Goal: Task Accomplishment & Management: Manage account settings

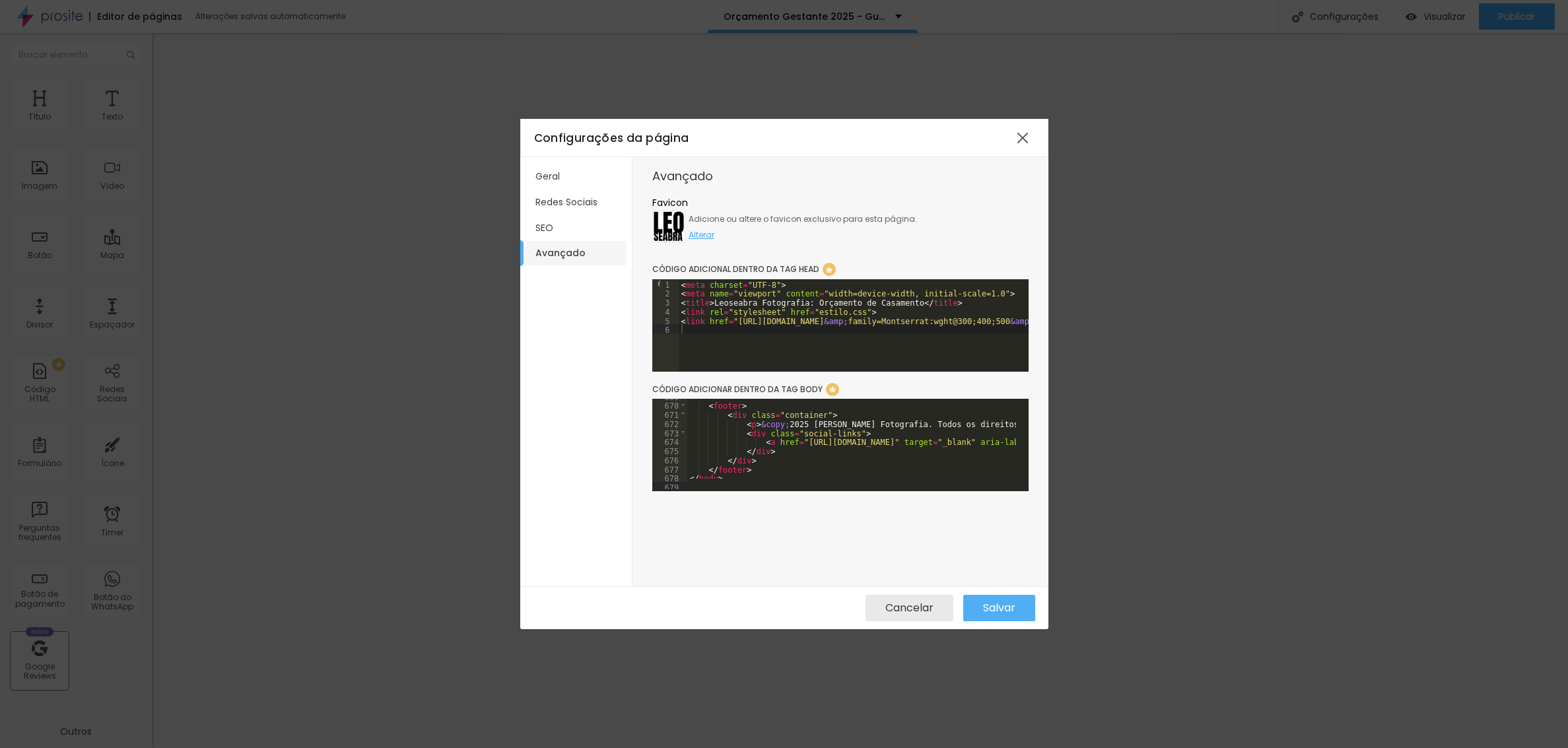
scroll to position [6071, 0]
click at [1004, 598] on div "Salvar" at bounding box center [999, 608] width 32 height 26
click at [890, 602] on span "Cancelar" at bounding box center [909, 608] width 48 height 12
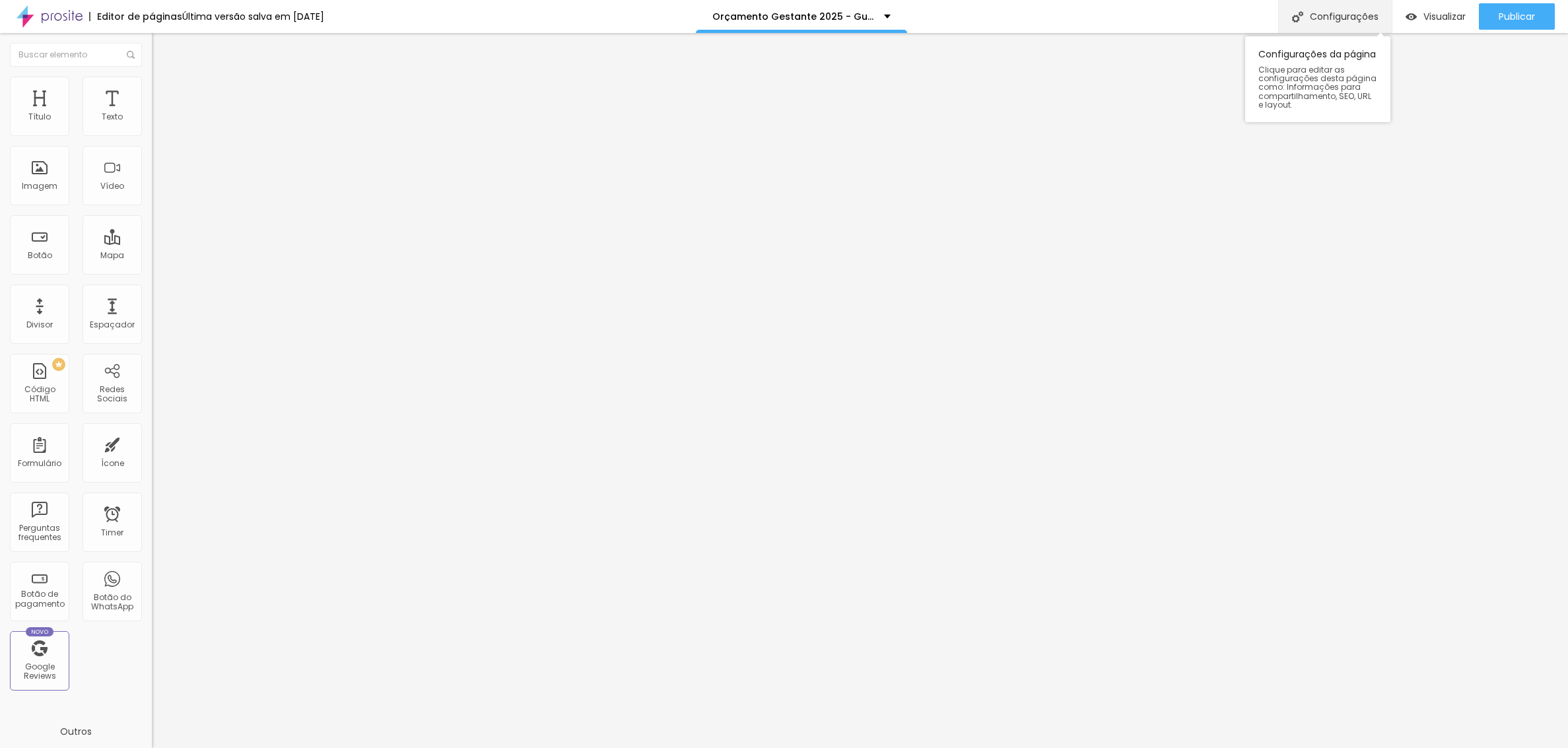
click at [1344, 4] on div "Configurações" at bounding box center [1334, 16] width 113 height 33
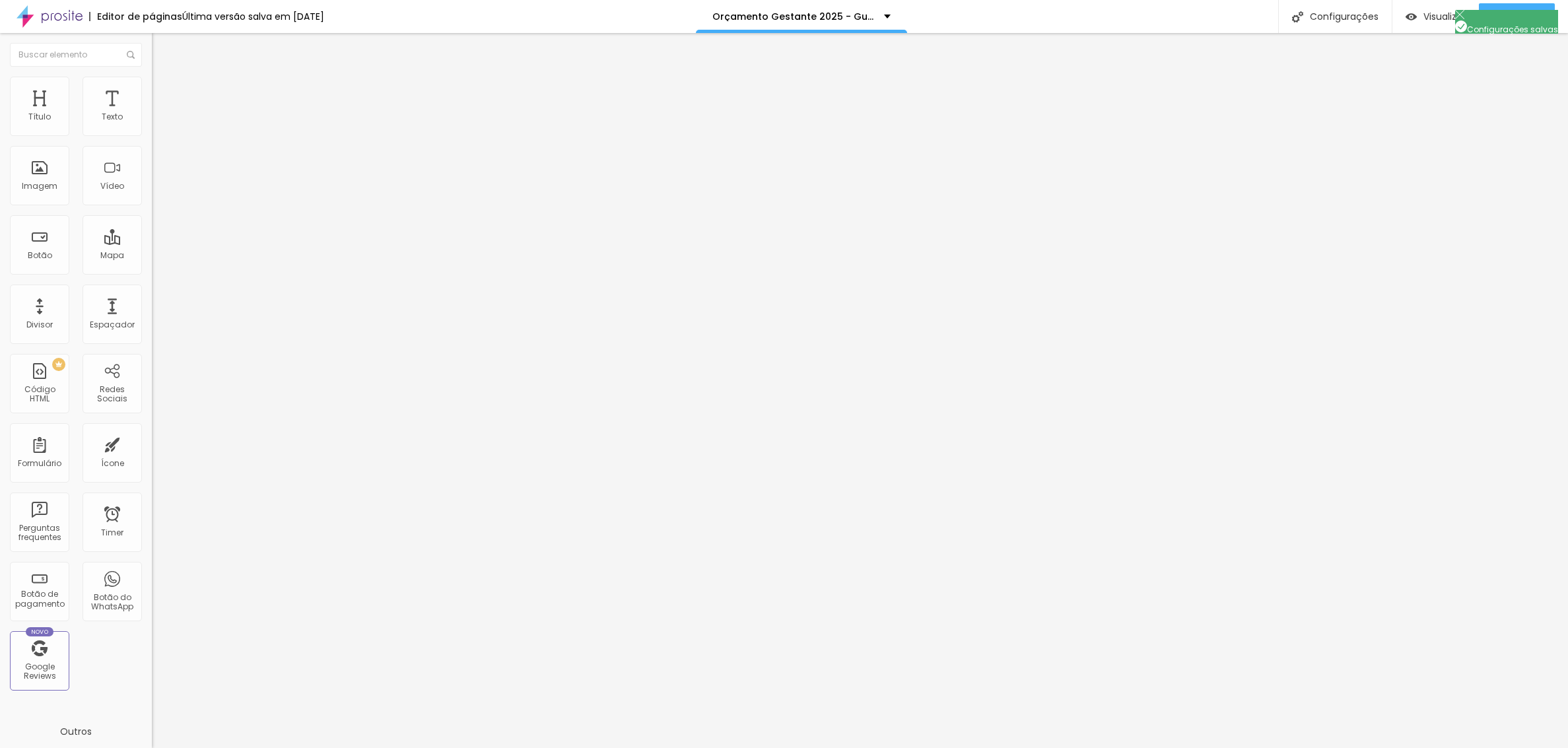
click at [1347, 11] on div "Configurações" at bounding box center [1334, 16] width 113 height 33
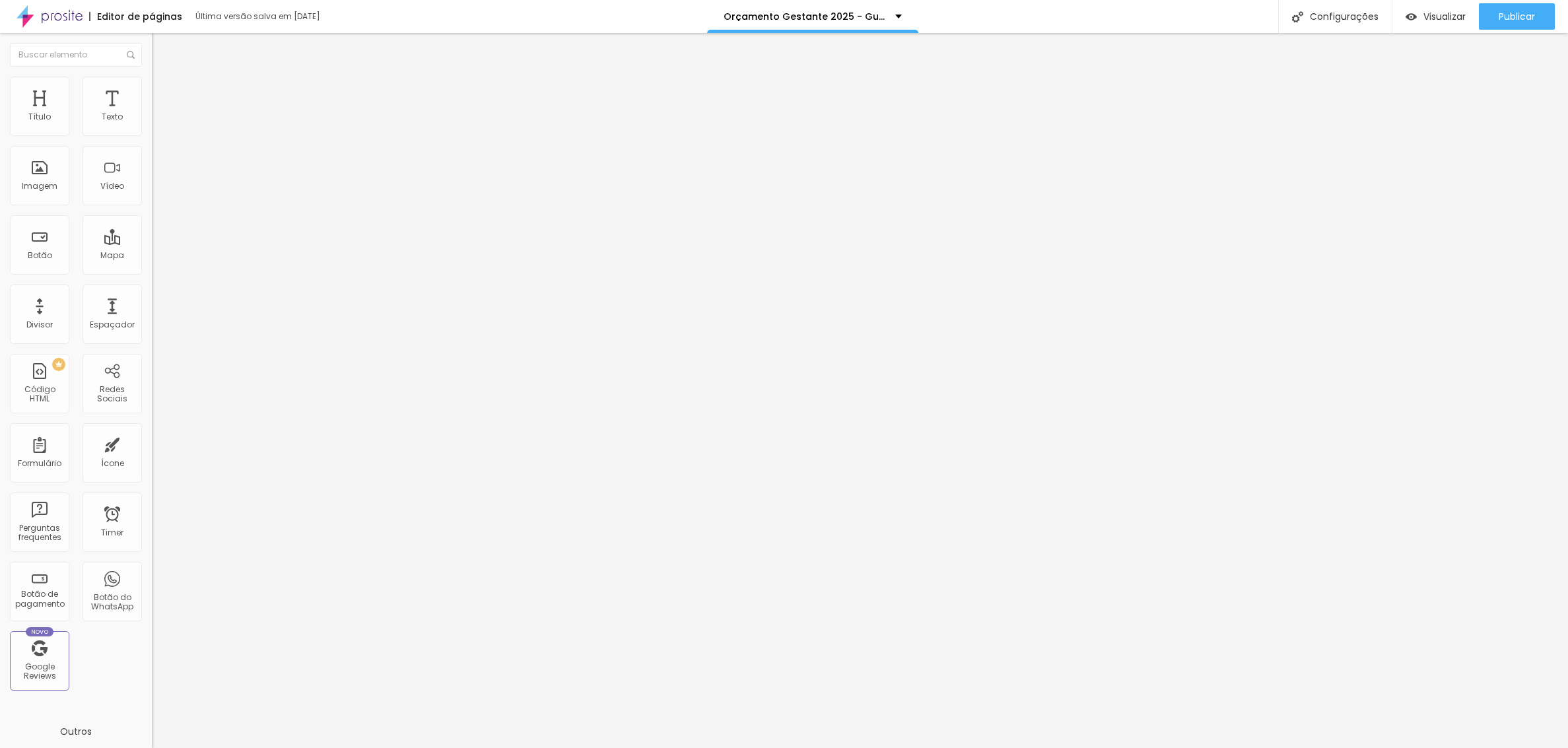
click at [1325, 17] on div "Configurações" at bounding box center [1334, 16] width 113 height 33
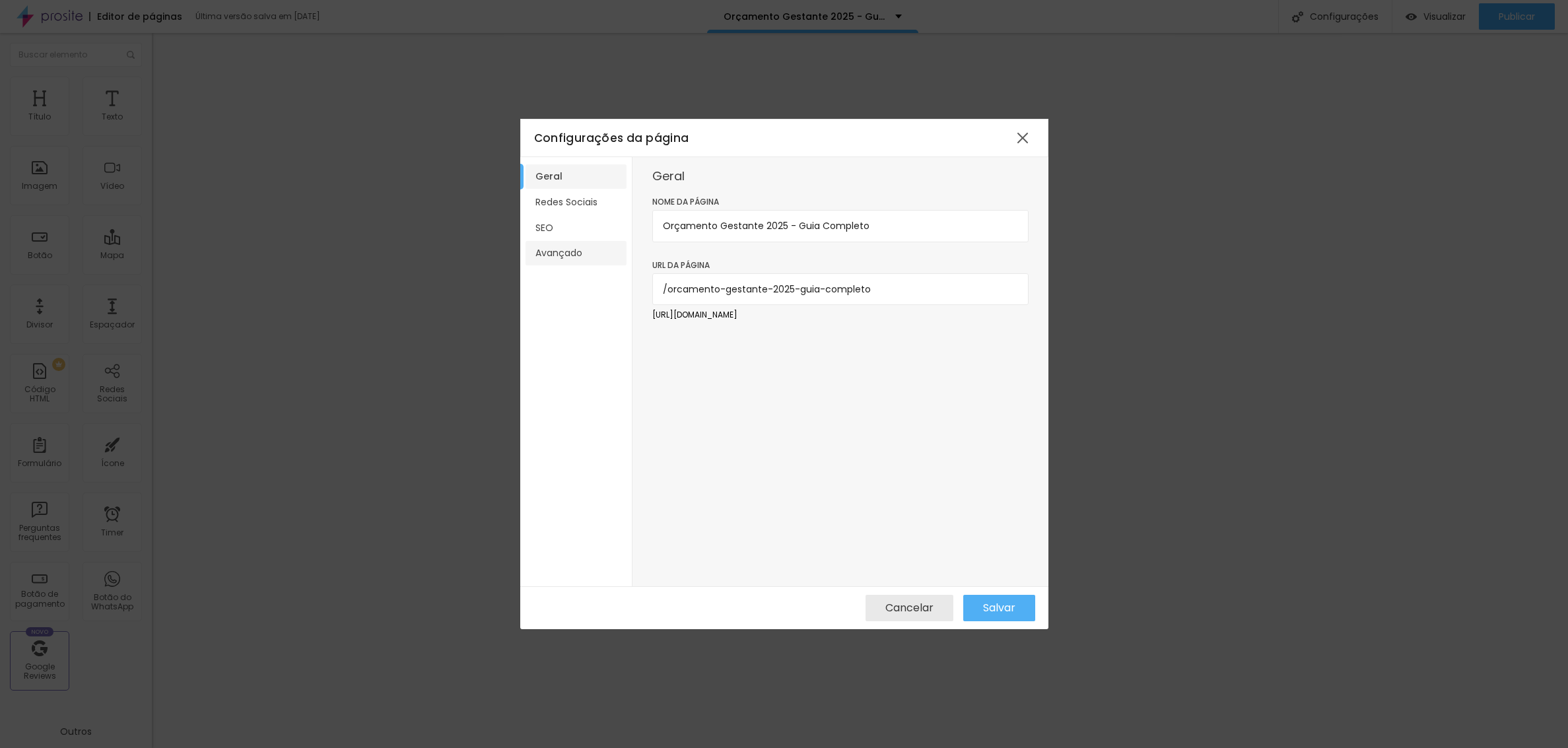
click at [564, 252] on li "Avançado" at bounding box center [576, 253] width 101 height 24
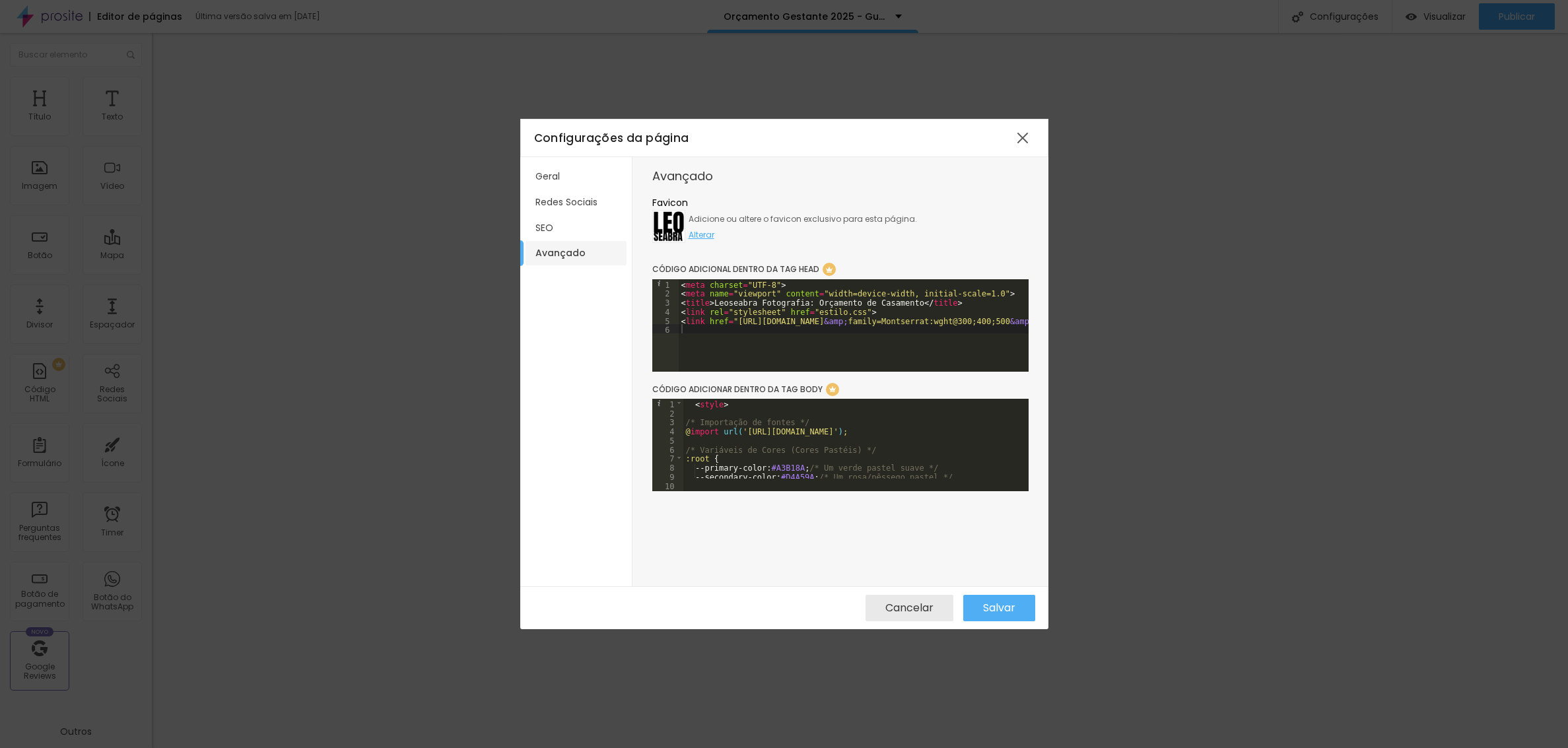
click at [1019, 602] on button "Salvar" at bounding box center [999, 608] width 72 height 26
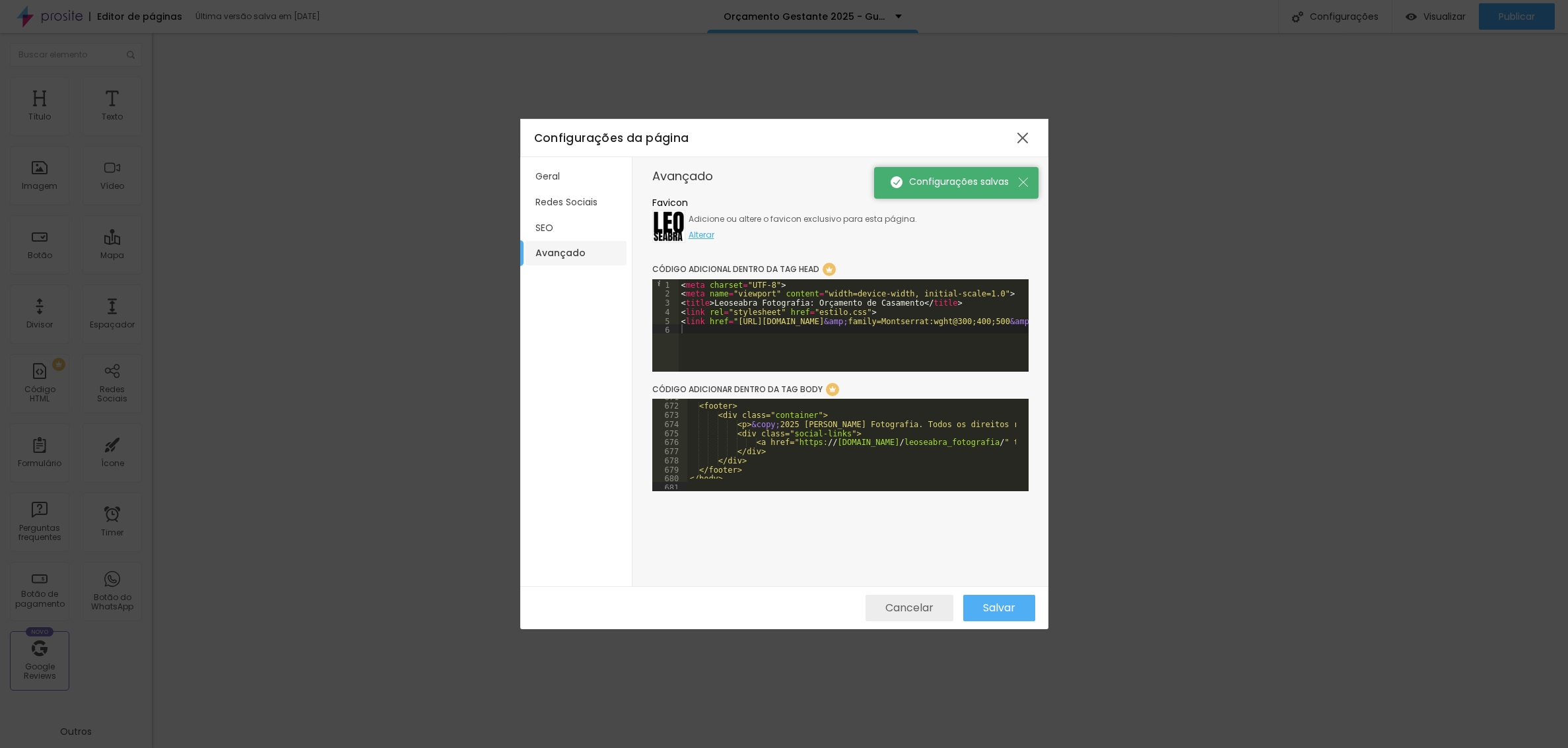
click at [883, 606] on button "Cancelar" at bounding box center [910, 608] width 88 height 26
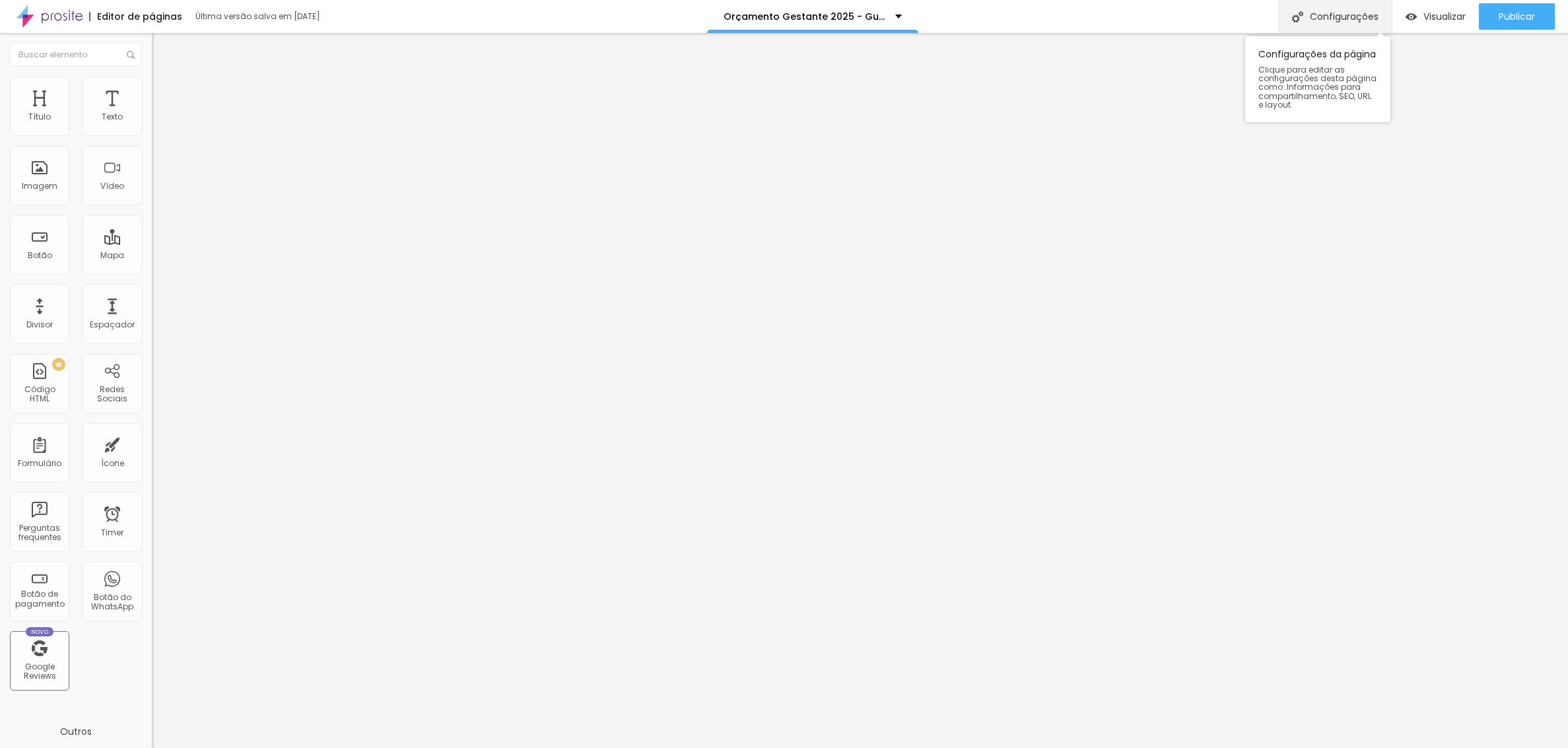
click at [1341, 18] on div "Configurações" at bounding box center [1334, 16] width 113 height 33
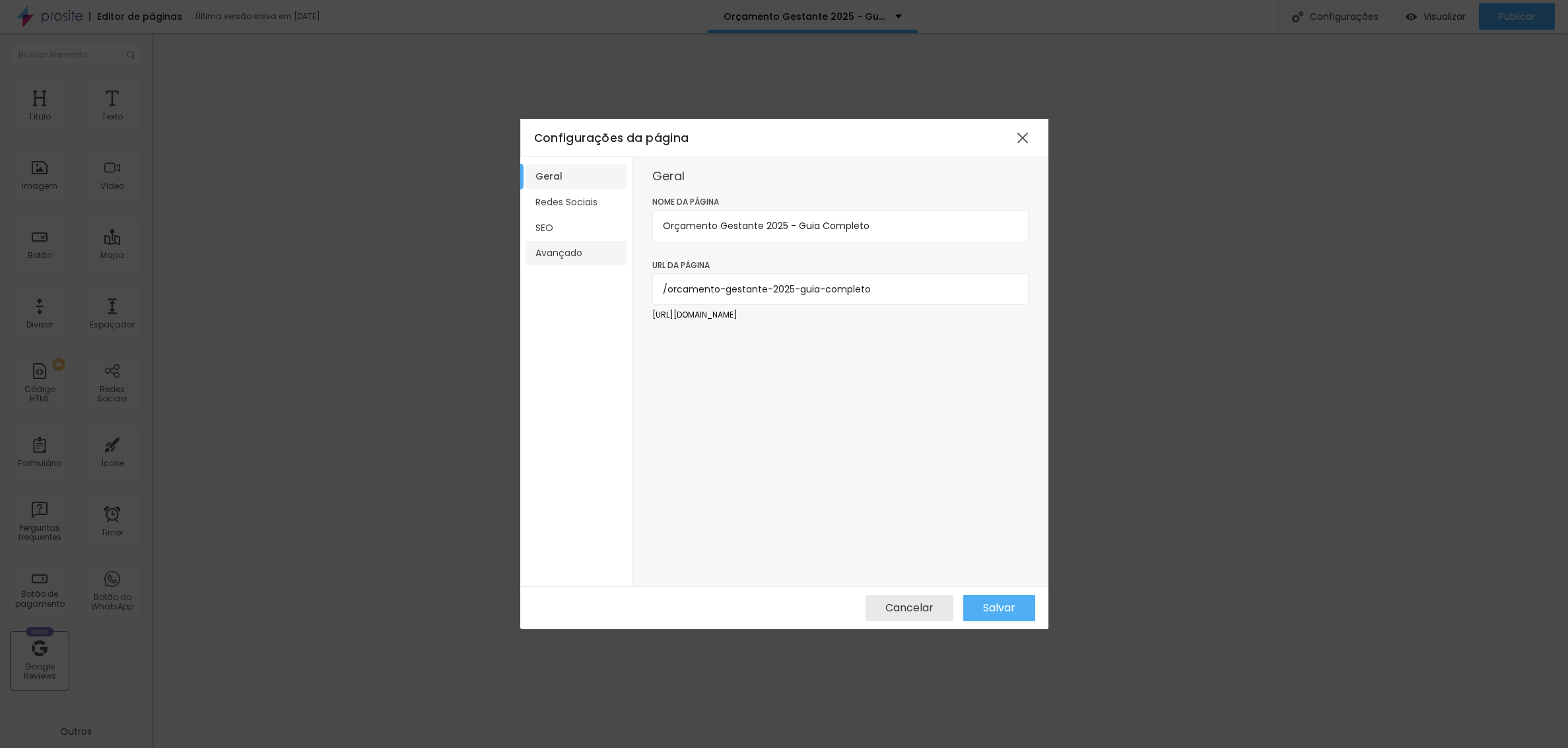
click at [546, 244] on li "Avançado" at bounding box center [576, 253] width 101 height 24
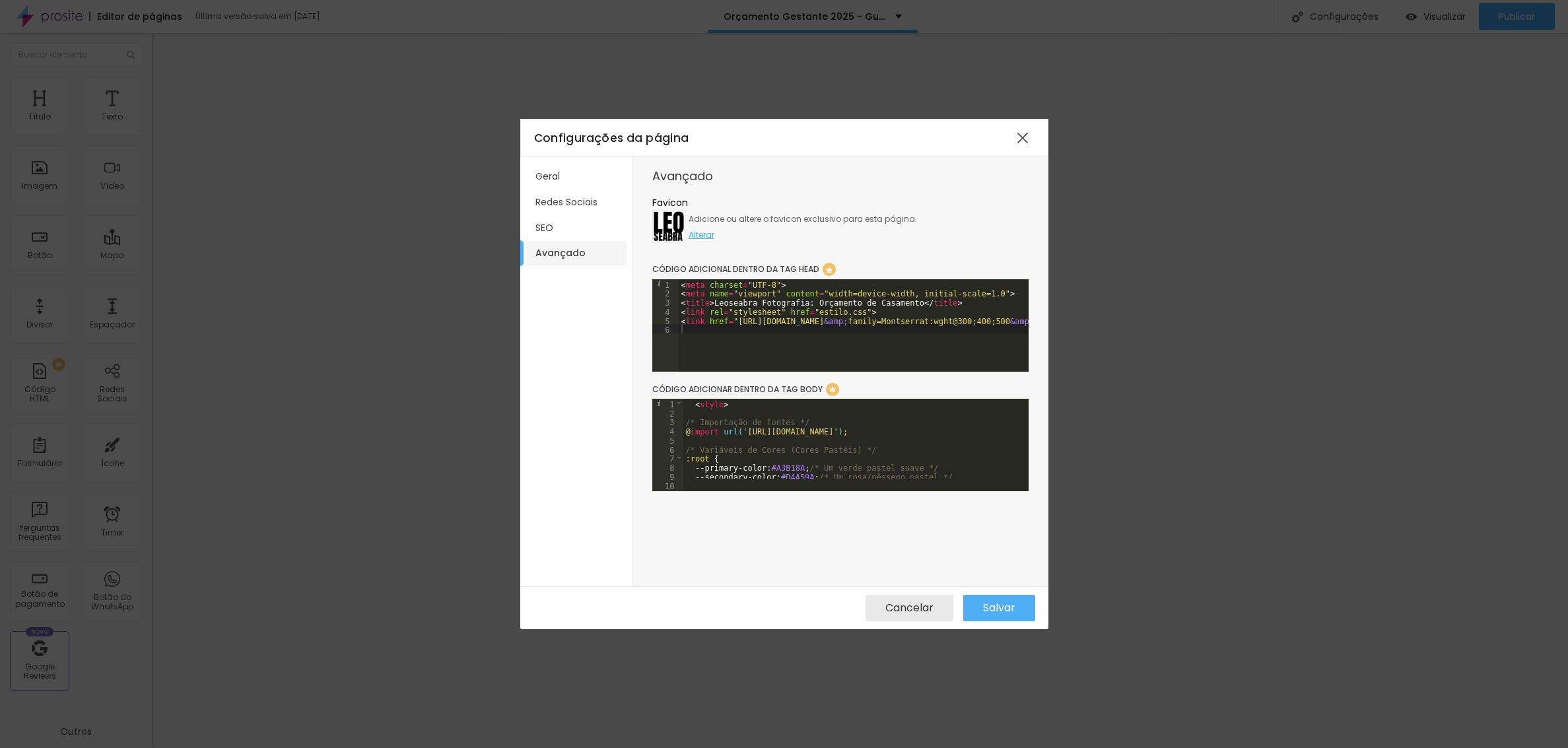
click at [995, 606] on span "Salvar" at bounding box center [999, 608] width 32 height 12
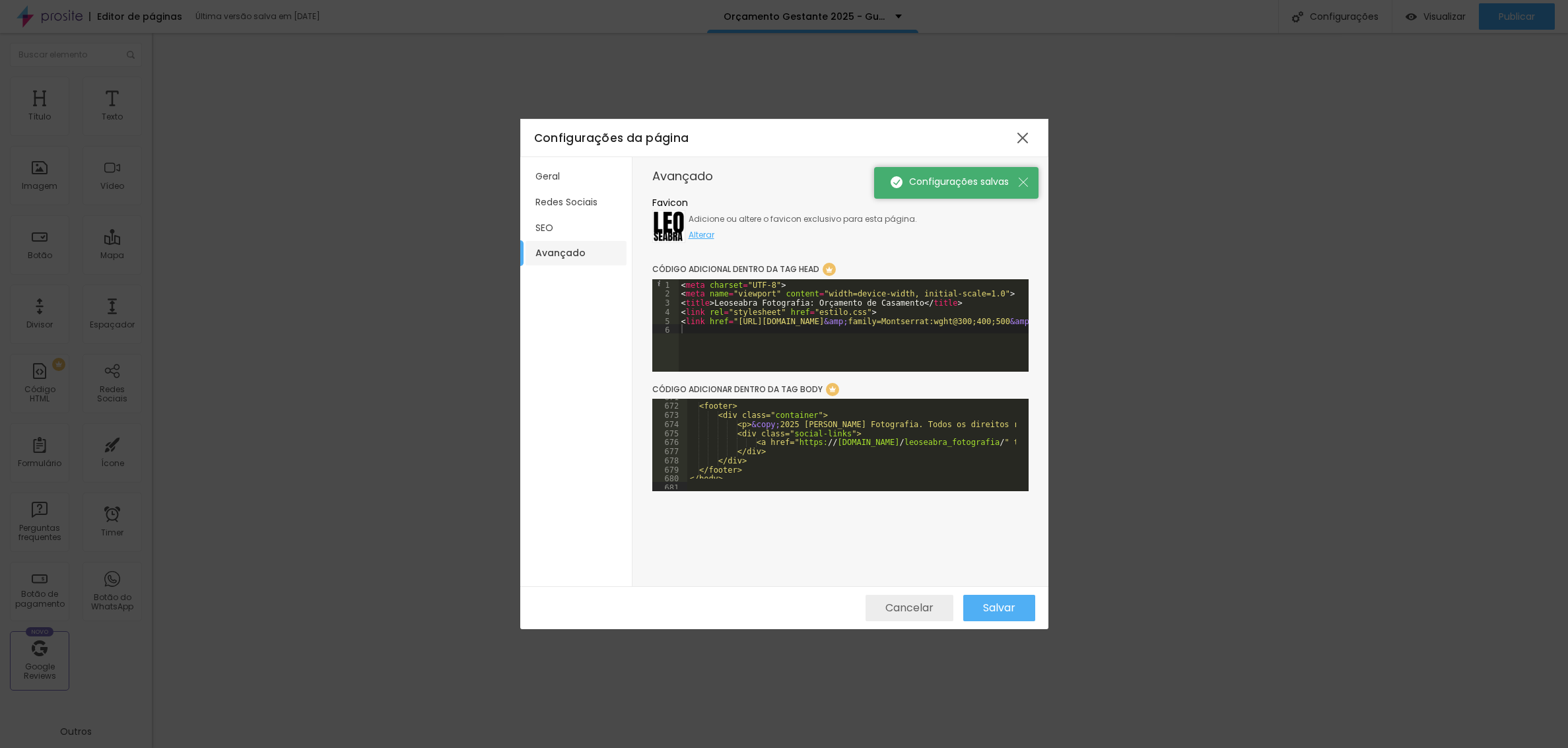
click at [897, 611] on span "Cancelar" at bounding box center [909, 608] width 48 height 12
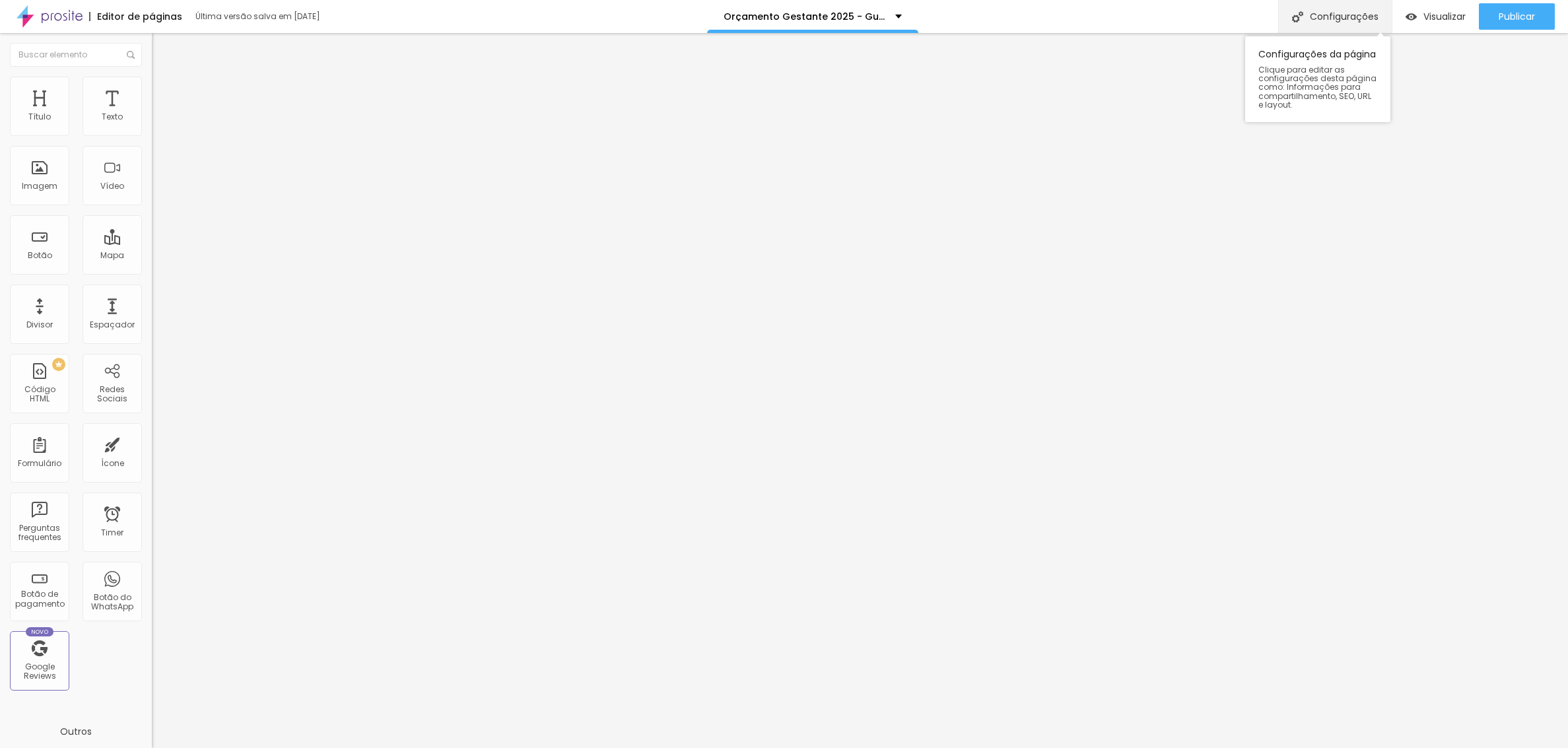
click at [1338, 17] on div "Configurações" at bounding box center [1334, 16] width 113 height 33
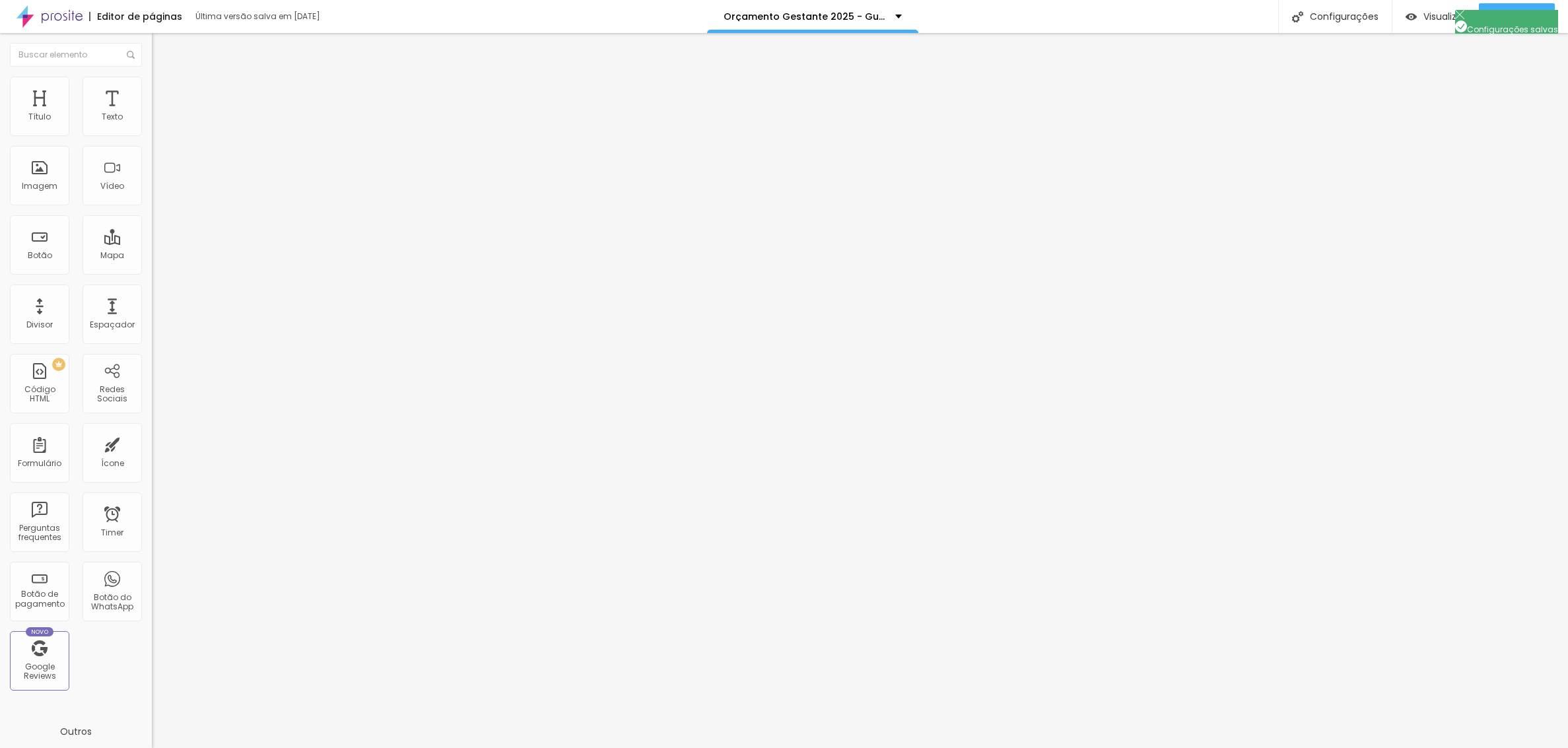
click at [1335, 11] on div "Configurações" at bounding box center [1334, 16] width 113 height 33
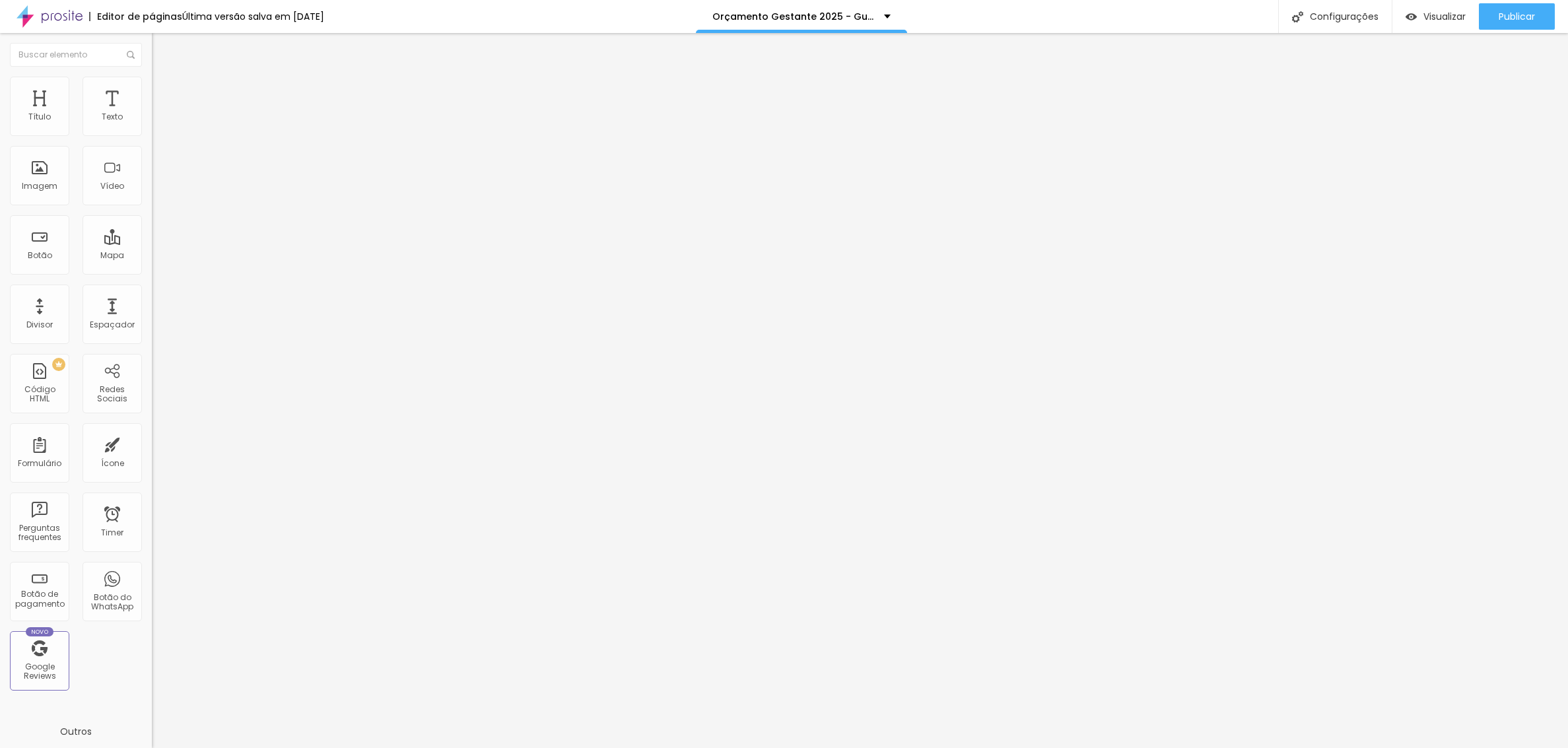
click at [1329, 11] on div "Configurações" at bounding box center [1334, 16] width 113 height 33
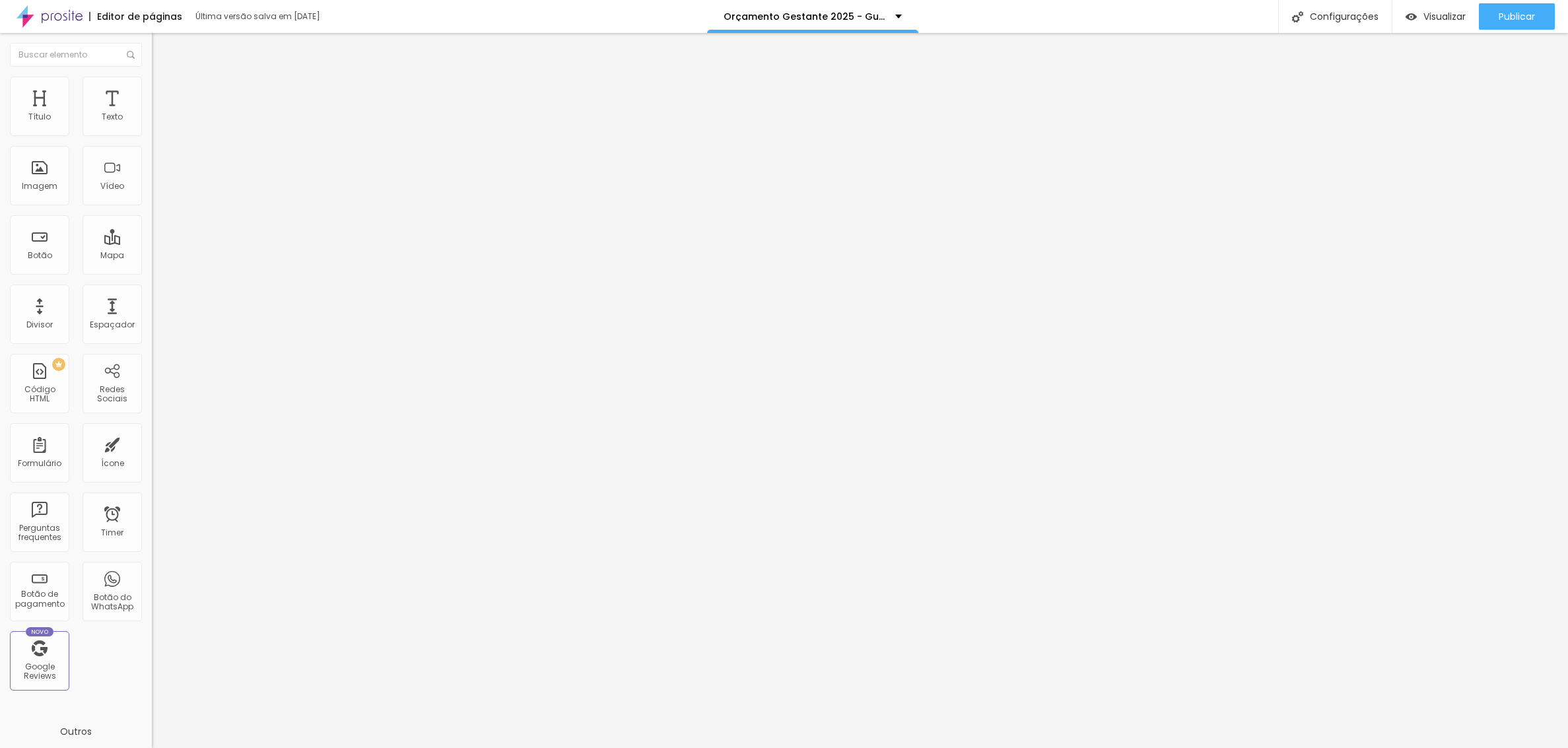
scroll to position [6253, 0]
click at [1331, 20] on div "Configurações" at bounding box center [1334, 16] width 113 height 33
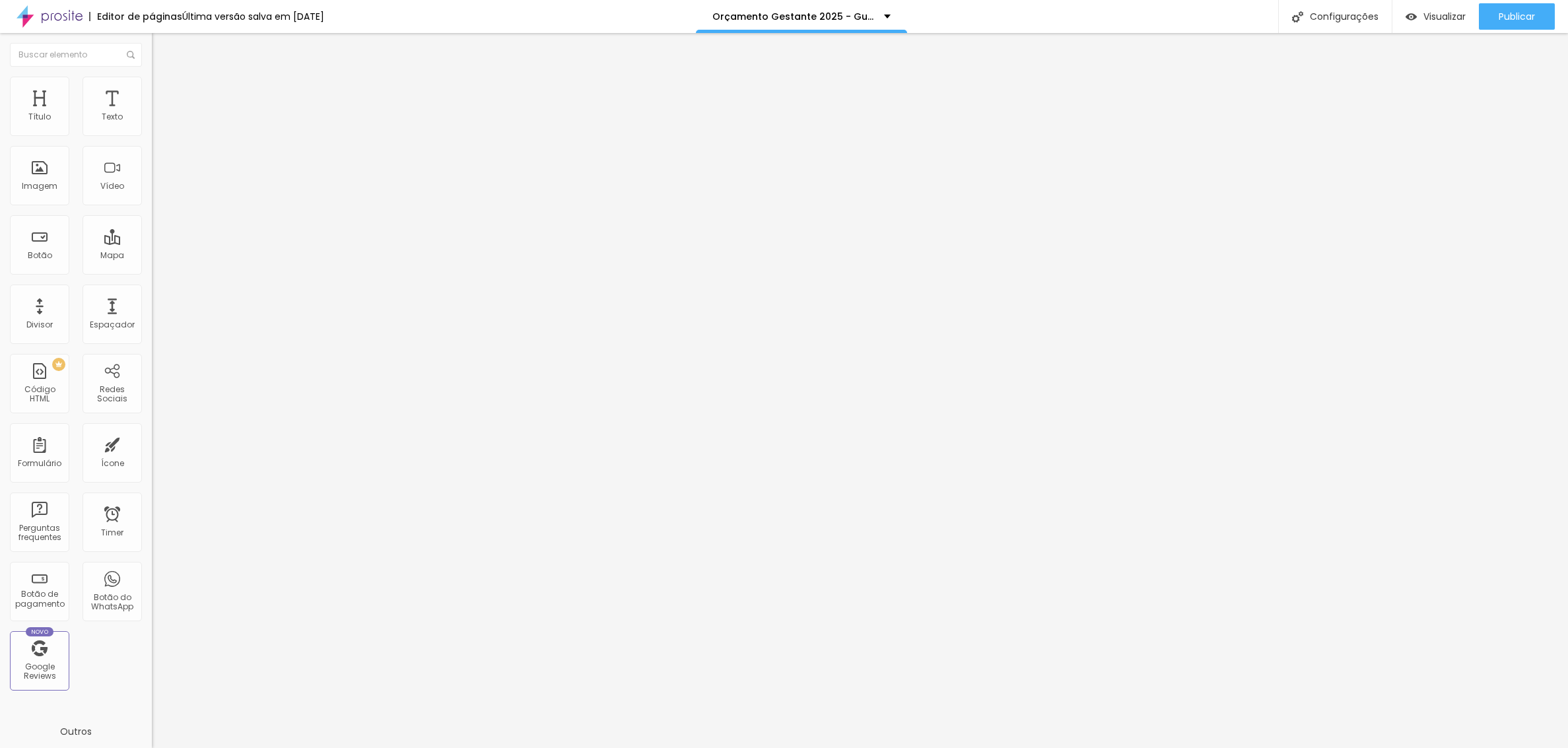
click at [1328, 11] on div "Configurações" at bounding box center [1334, 16] width 113 height 33
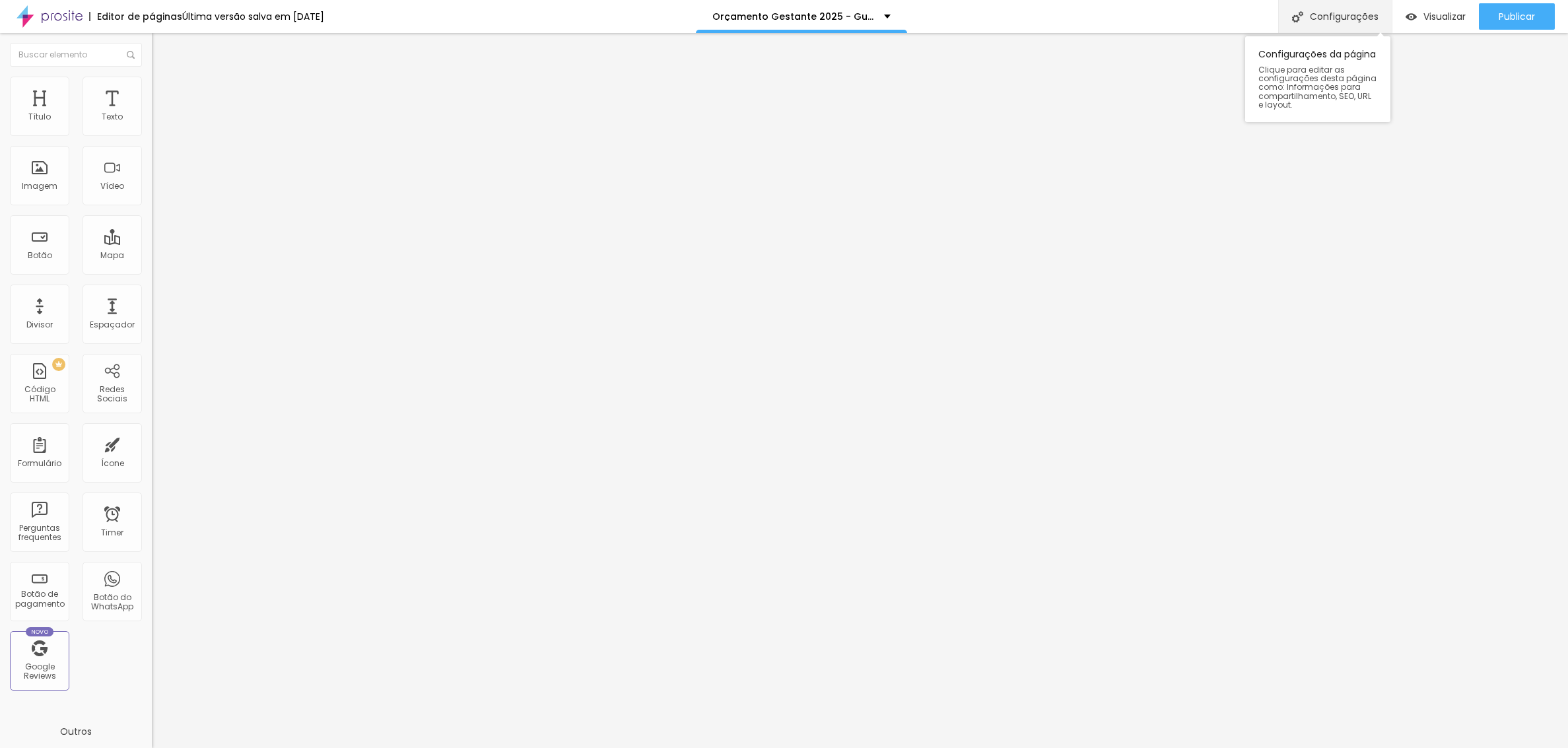
click at [1347, 15] on div "Configurações" at bounding box center [1334, 16] width 113 height 33
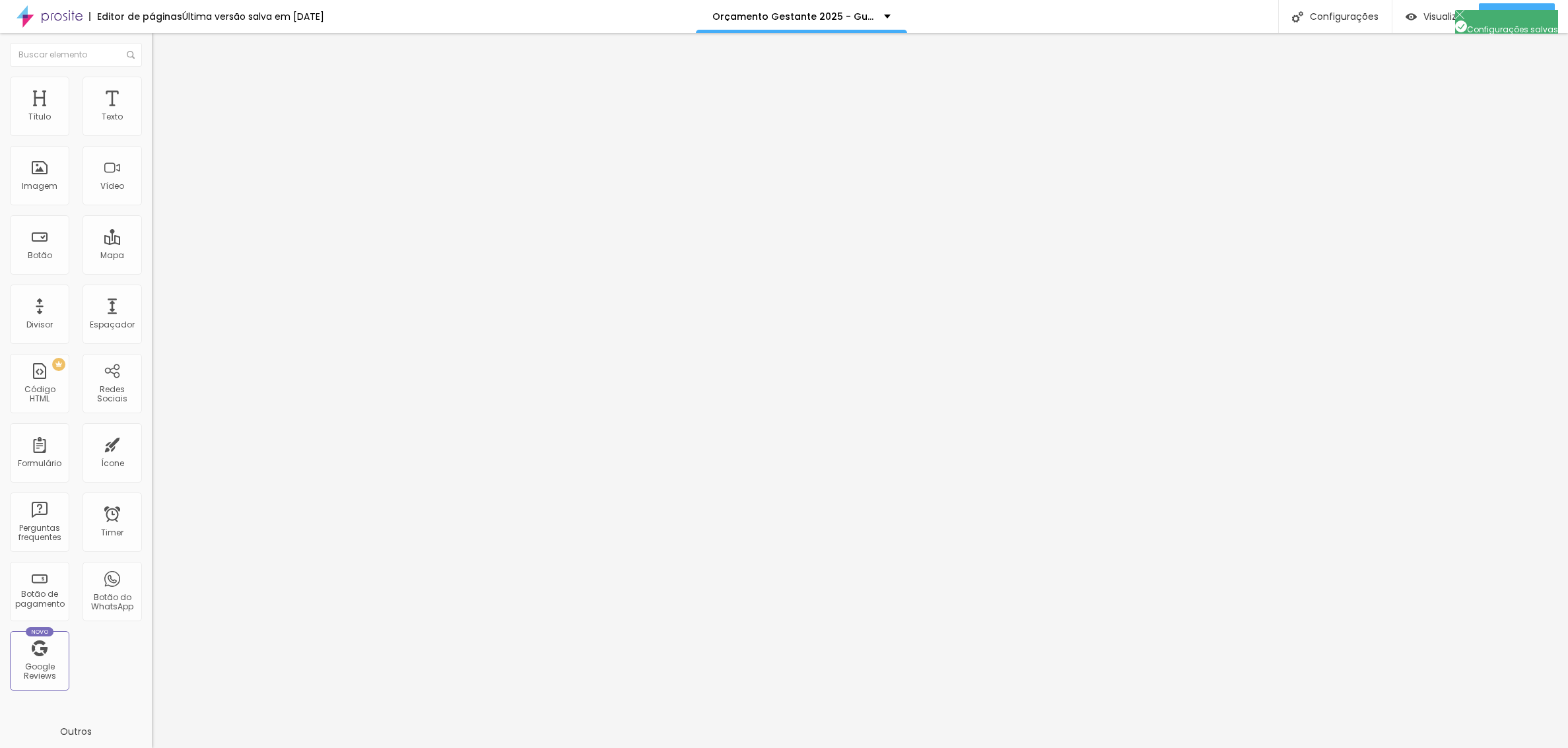
click at [1341, 18] on div "Configurações" at bounding box center [1334, 16] width 113 height 33
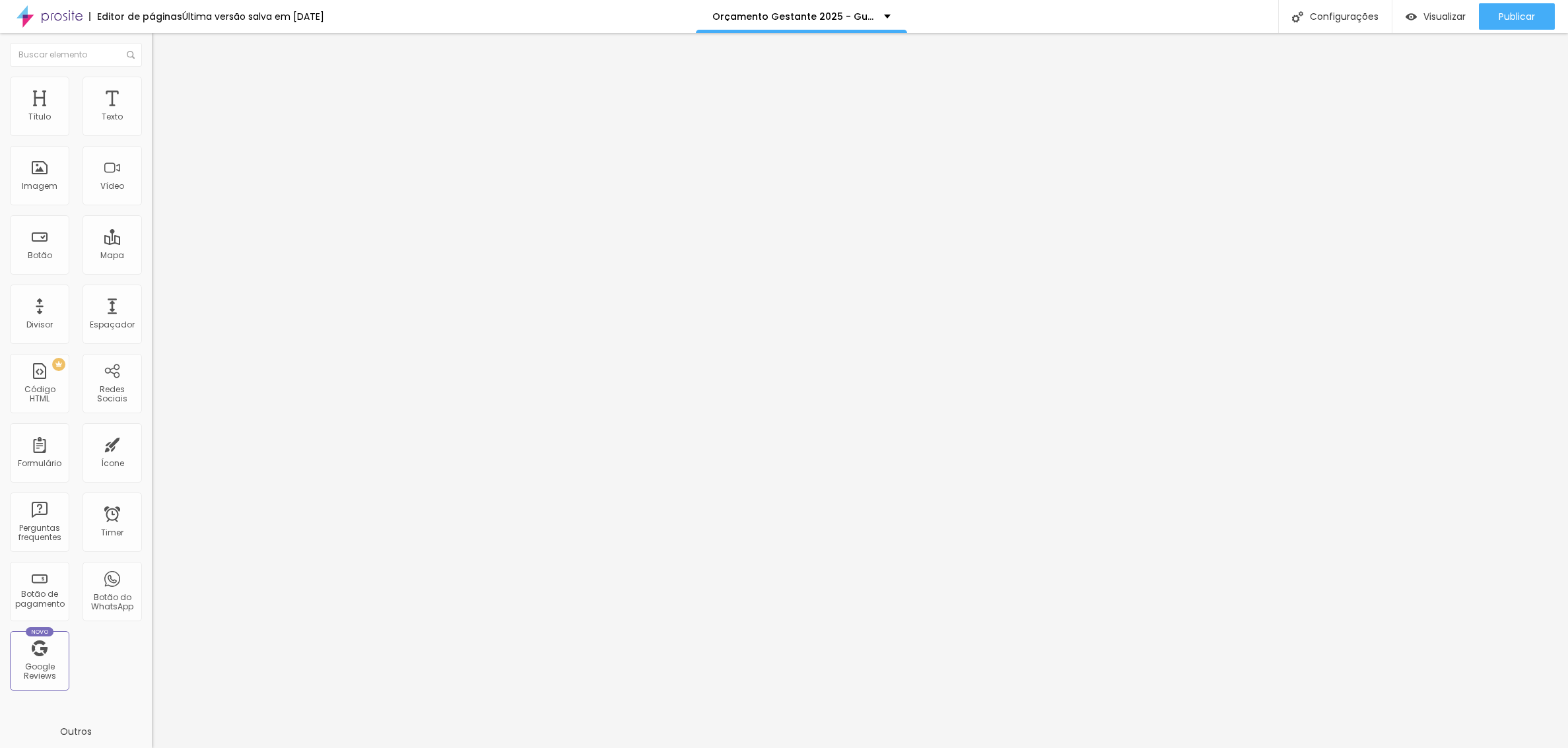
click at [1370, 13] on div "Configurações" at bounding box center [1334, 16] width 113 height 33
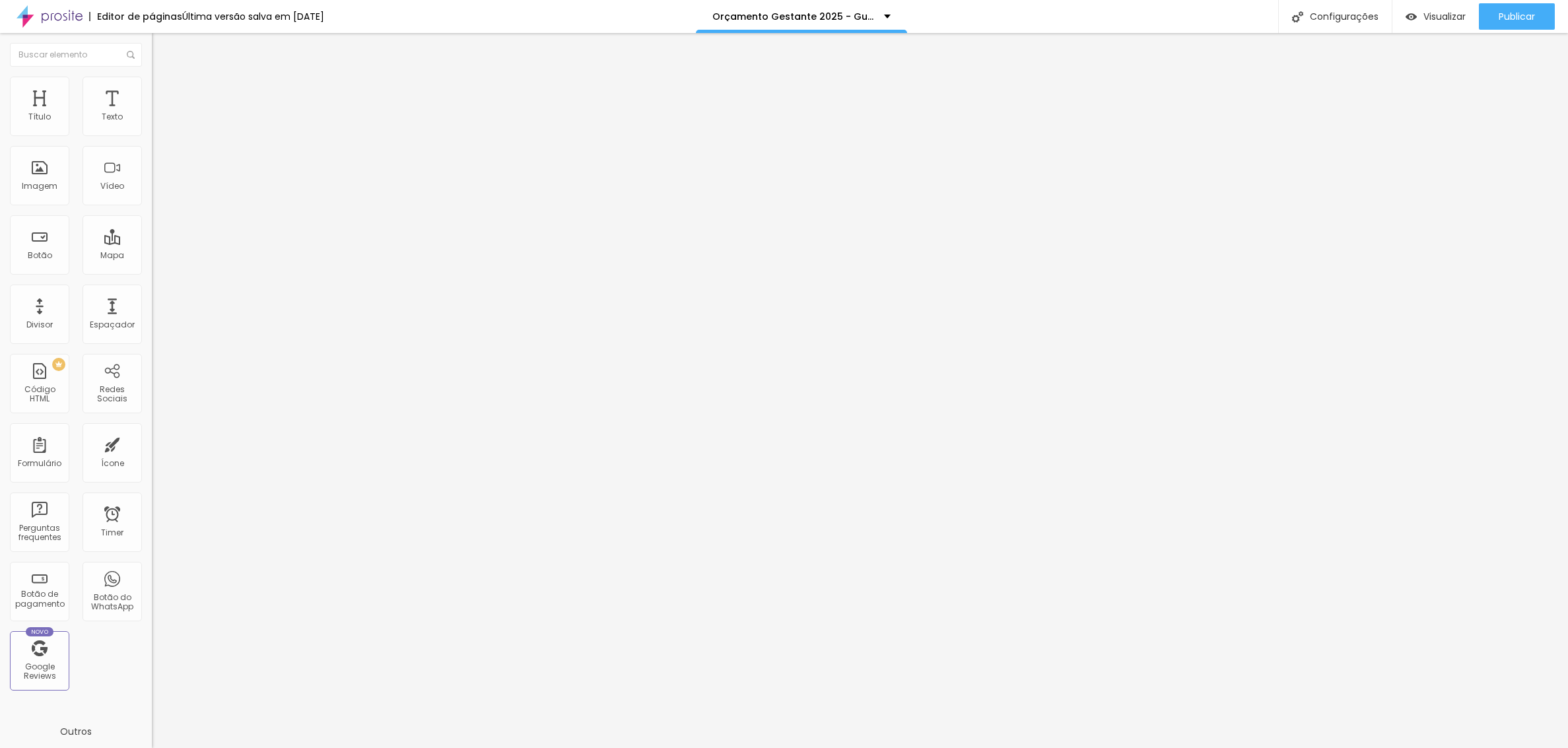
scroll to position [6434, 0]
click at [1331, 13] on div "Configurações" at bounding box center [1334, 16] width 113 height 33
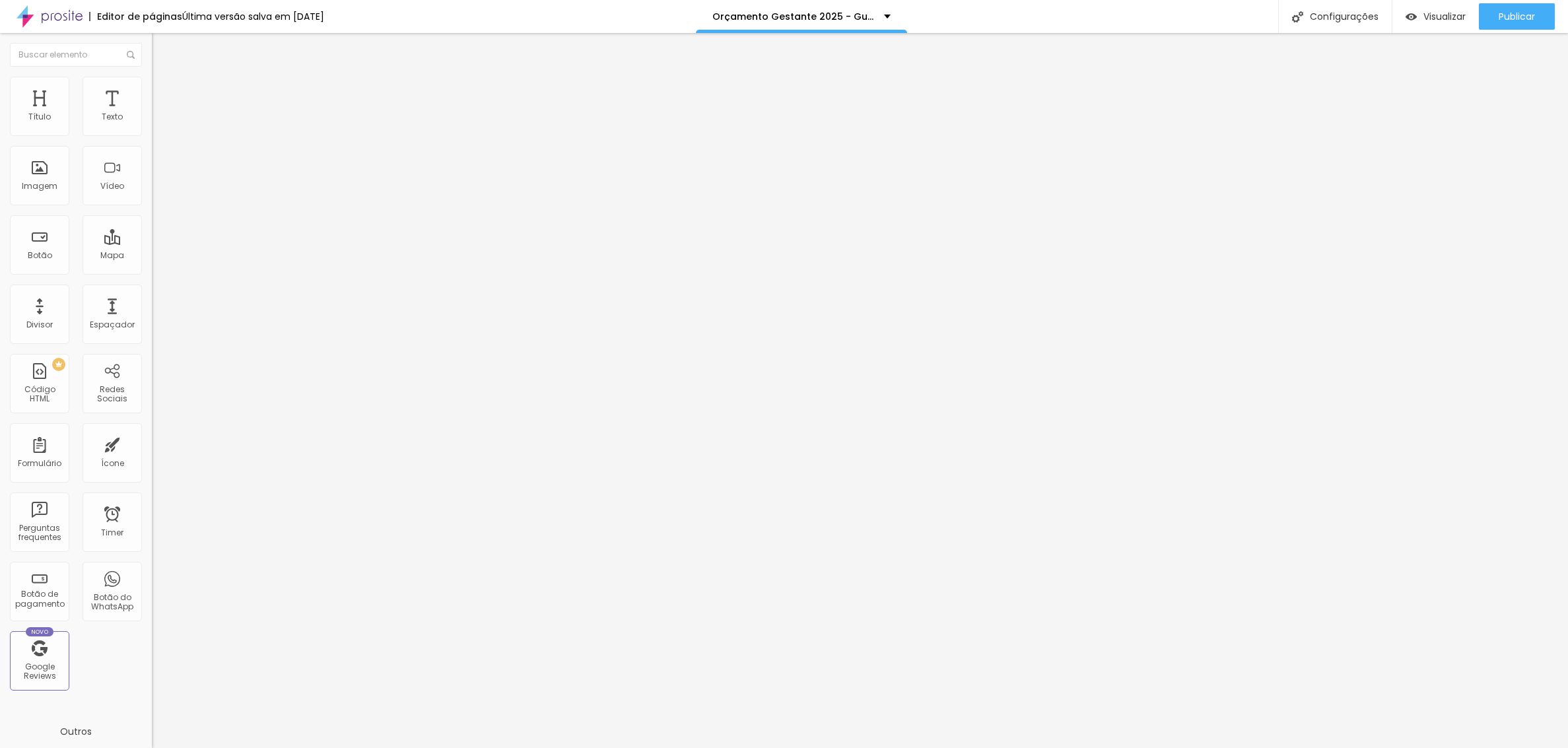
click at [1332, 15] on div "Configurações" at bounding box center [1334, 16] width 113 height 33
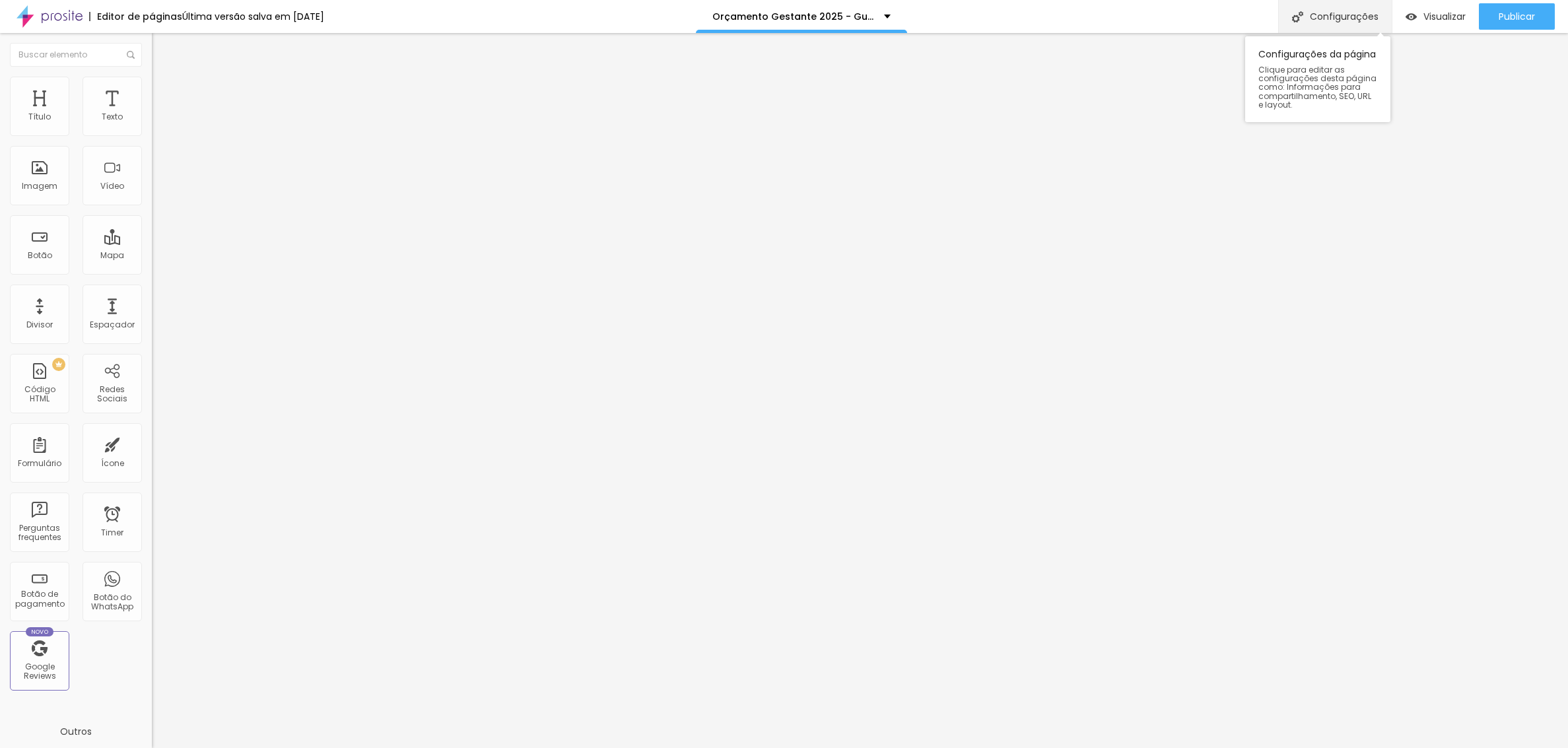
click at [1341, 7] on div "Configurações" at bounding box center [1334, 16] width 113 height 33
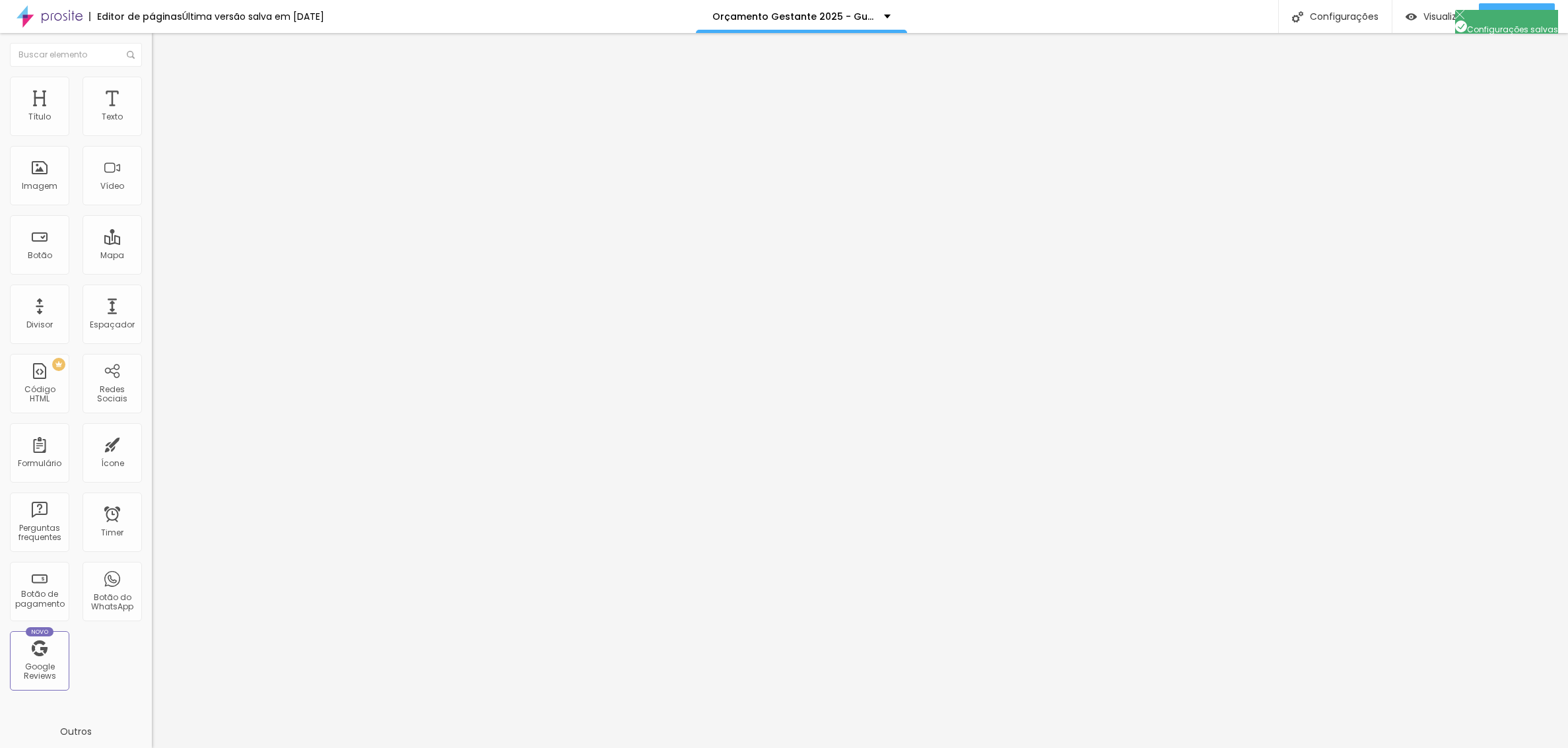
click at [1319, 13] on div "Configurações" at bounding box center [1334, 16] width 113 height 33
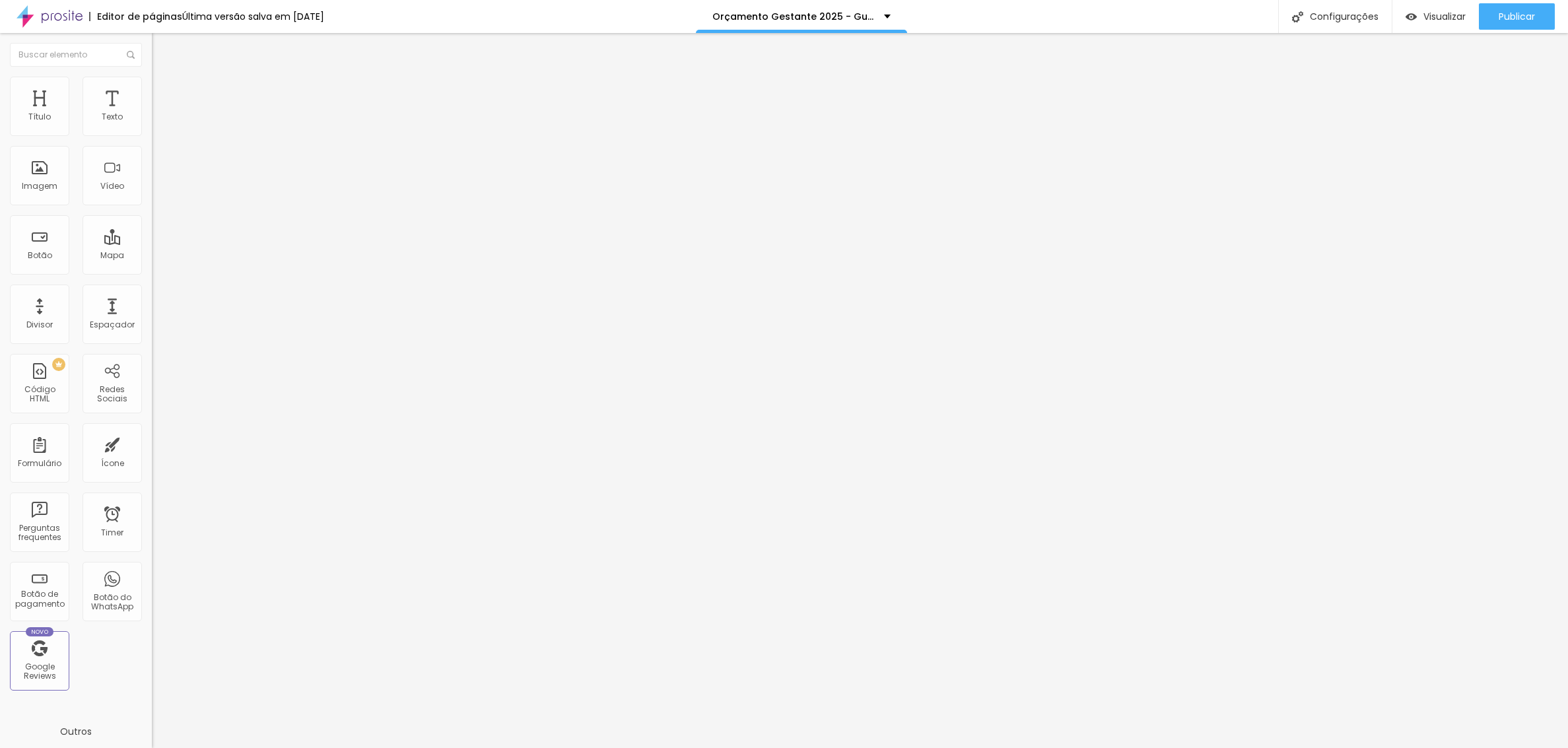
click at [1359, 8] on div "Configurações" at bounding box center [1334, 16] width 113 height 33
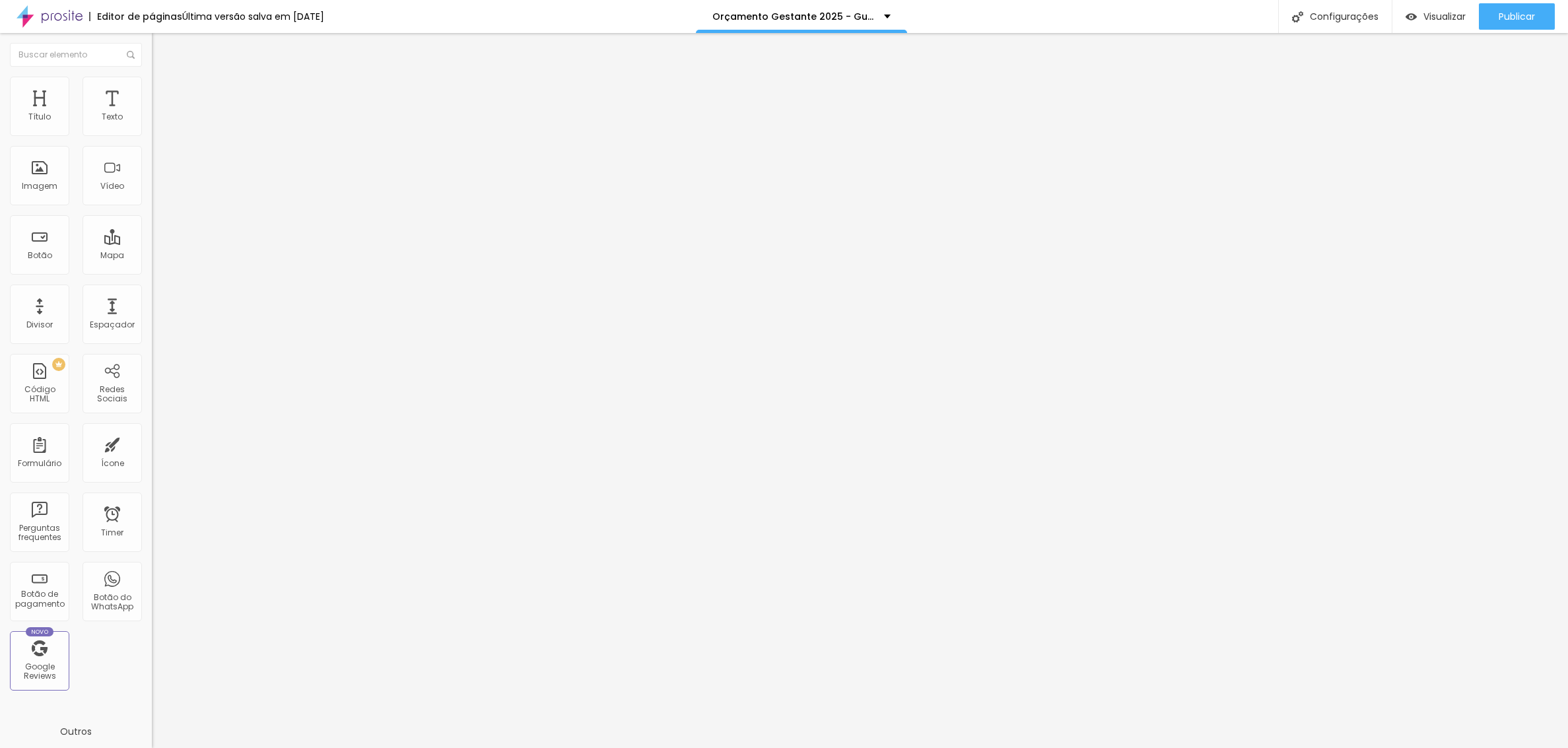
scroll to position [6434, 0]
click at [1335, 18] on div "Configurações" at bounding box center [1334, 16] width 113 height 33
